Goal: Task Accomplishment & Management: Manage account settings

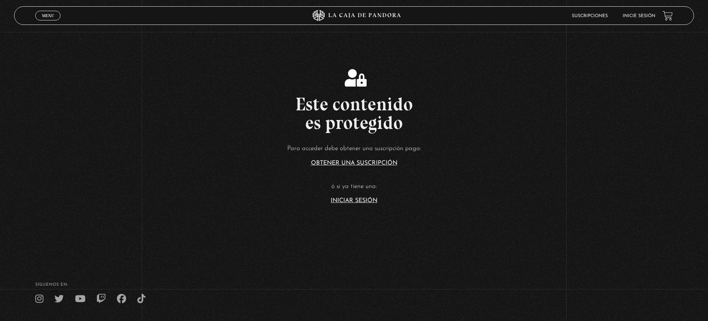
click at [354, 201] on link "Iniciar Sesión" at bounding box center [354, 200] width 47 height 6
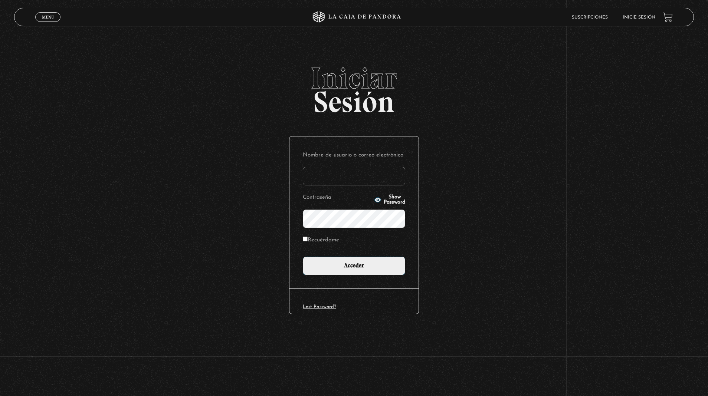
click at [354, 174] on input "Nombre de usuario o correo electrónico" at bounding box center [354, 176] width 102 height 19
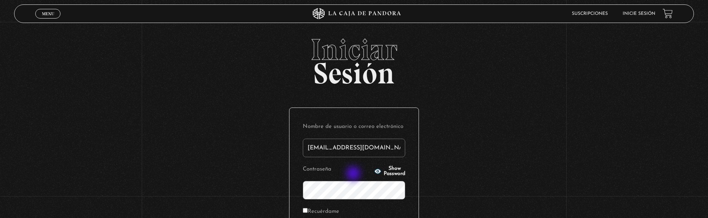
type input "karoma1188@icloud.com"
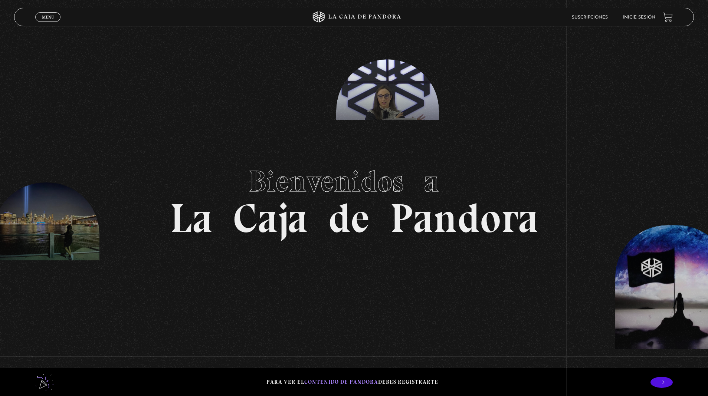
click at [42, 15] on span "Menu" at bounding box center [48, 17] width 12 height 4
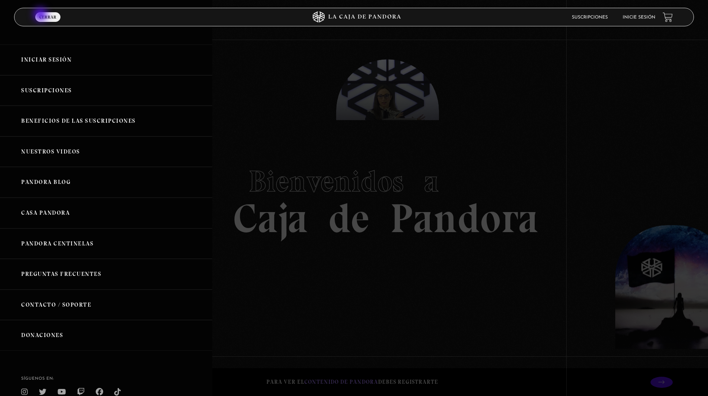
click at [41, 63] on link "Iniciar Sesión" at bounding box center [106, 60] width 212 height 31
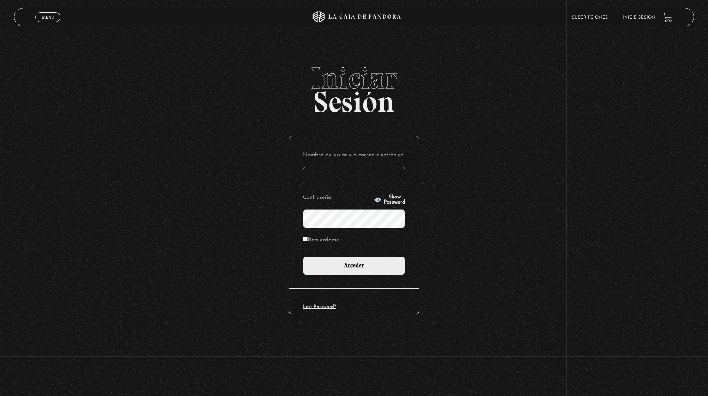
click at [41, 63] on span "Iniciar" at bounding box center [354, 78] width 680 height 30
click at [306, 239] on input "Recuérdame" at bounding box center [305, 239] width 5 height 5
checkbox input "true"
click at [309, 176] on input "Nombre de usuario o correo electrónico" at bounding box center [354, 176] width 102 height 19
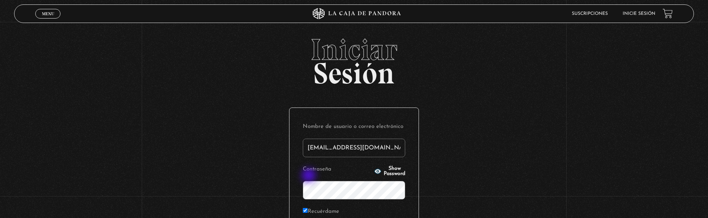
type input "karoma1188@icloud.com"
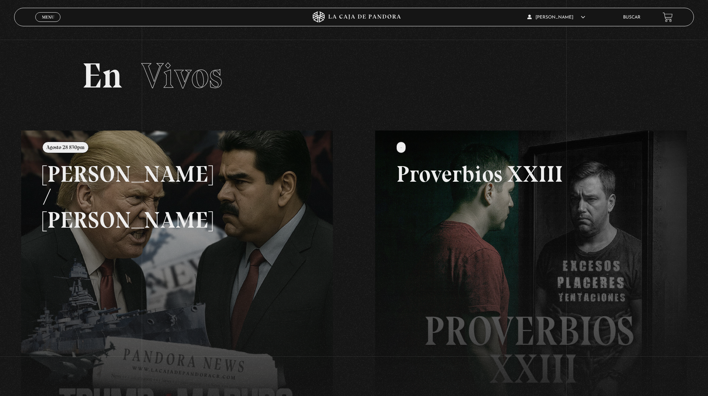
click at [284, 203] on link at bounding box center [375, 329] width 708 height 396
